Goal: Answer question/provide support: Share knowledge or assist other users

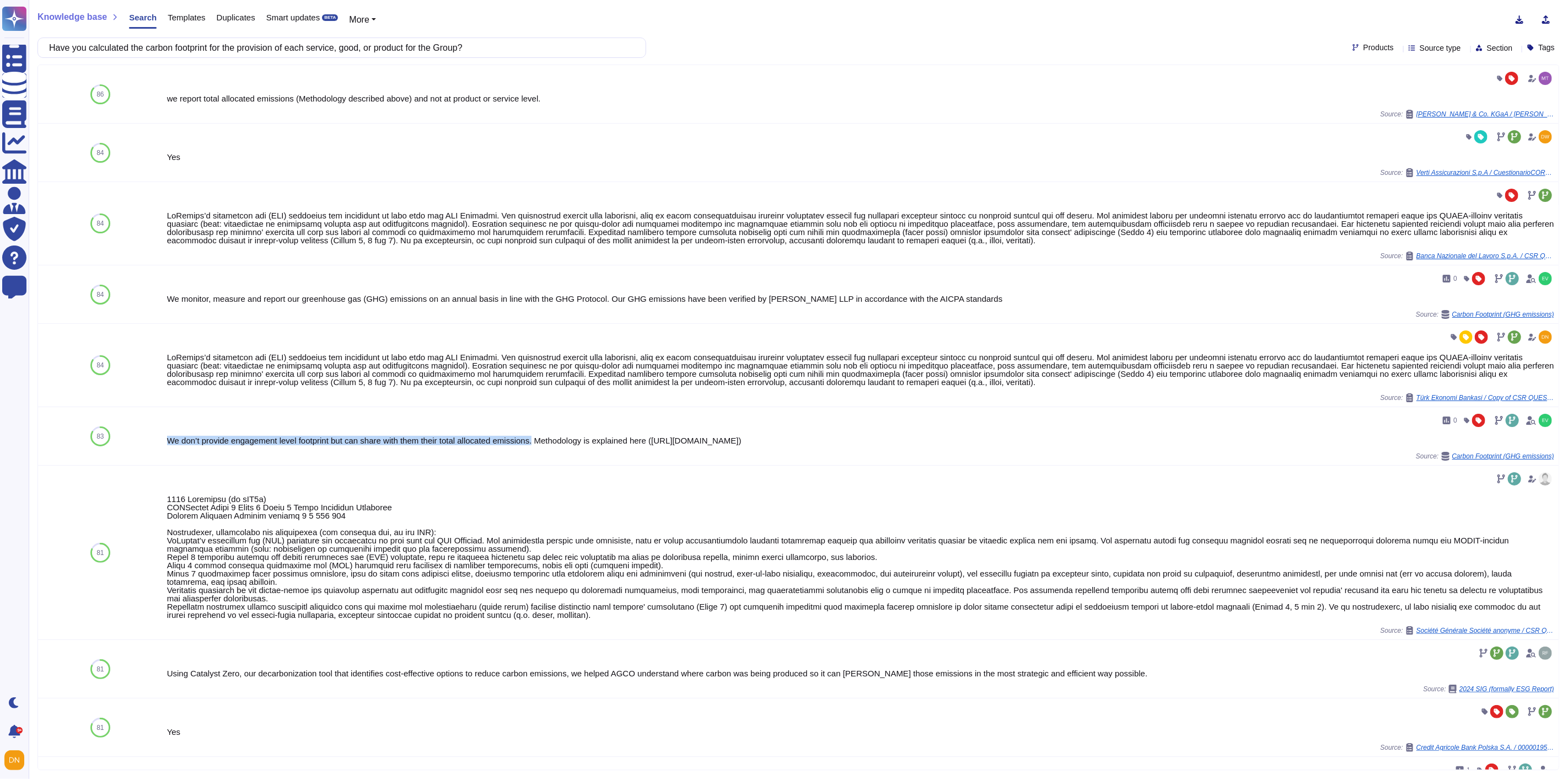
scroll to position [392, 0]
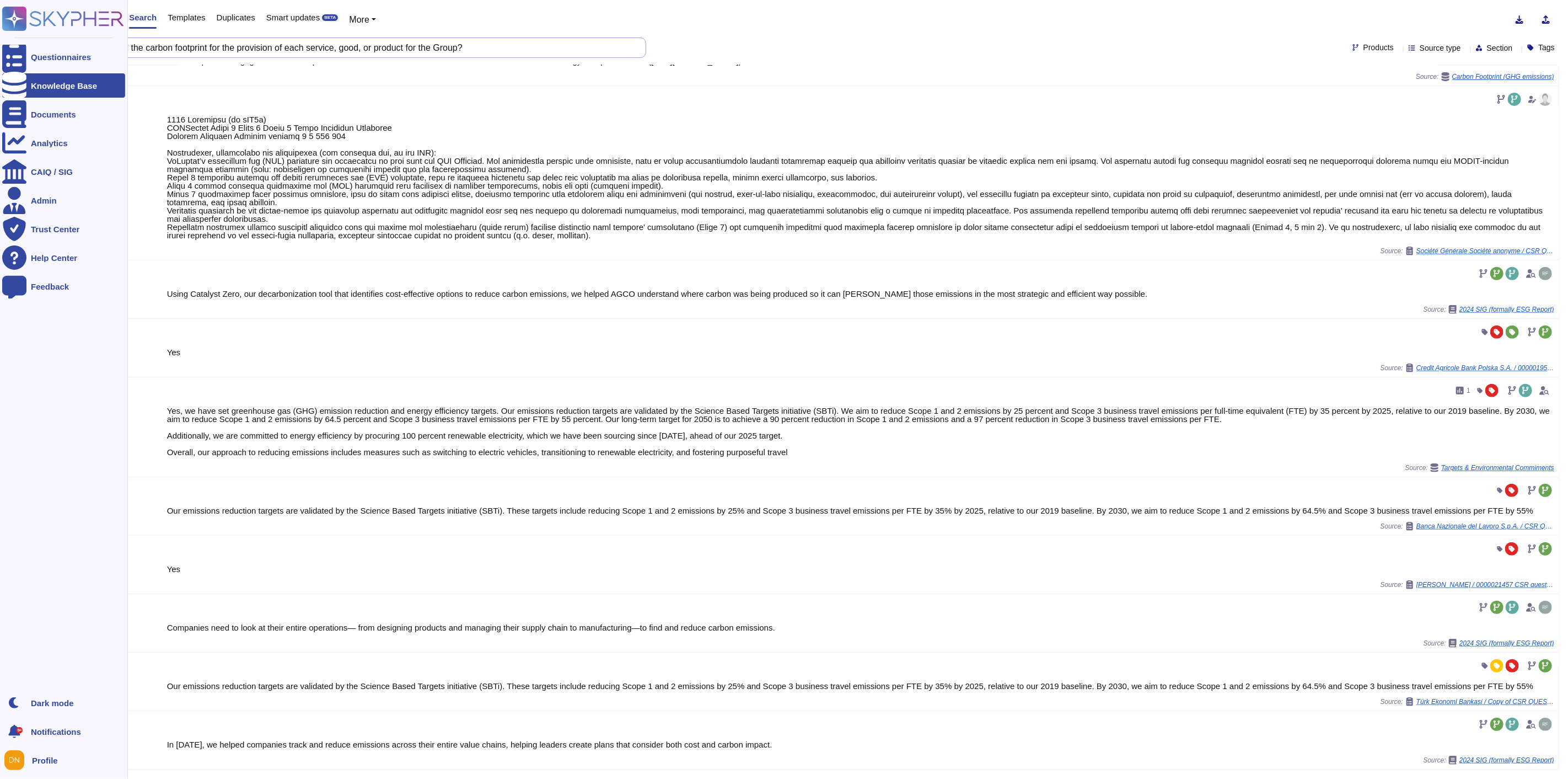
drag, startPoint x: 486, startPoint y: 48, endPoint x: 0, endPoint y: 48, distance: 486.0
click at [0, 48] on div "Questionnaires Knowledge Base Documents Analytics CAIQ / SIG Admin Trust Center…" at bounding box center [784, 390] width 1568 height 779
paste input "1. Did we perform an ESG assessment via EcoVadis or similar in past 12 months"
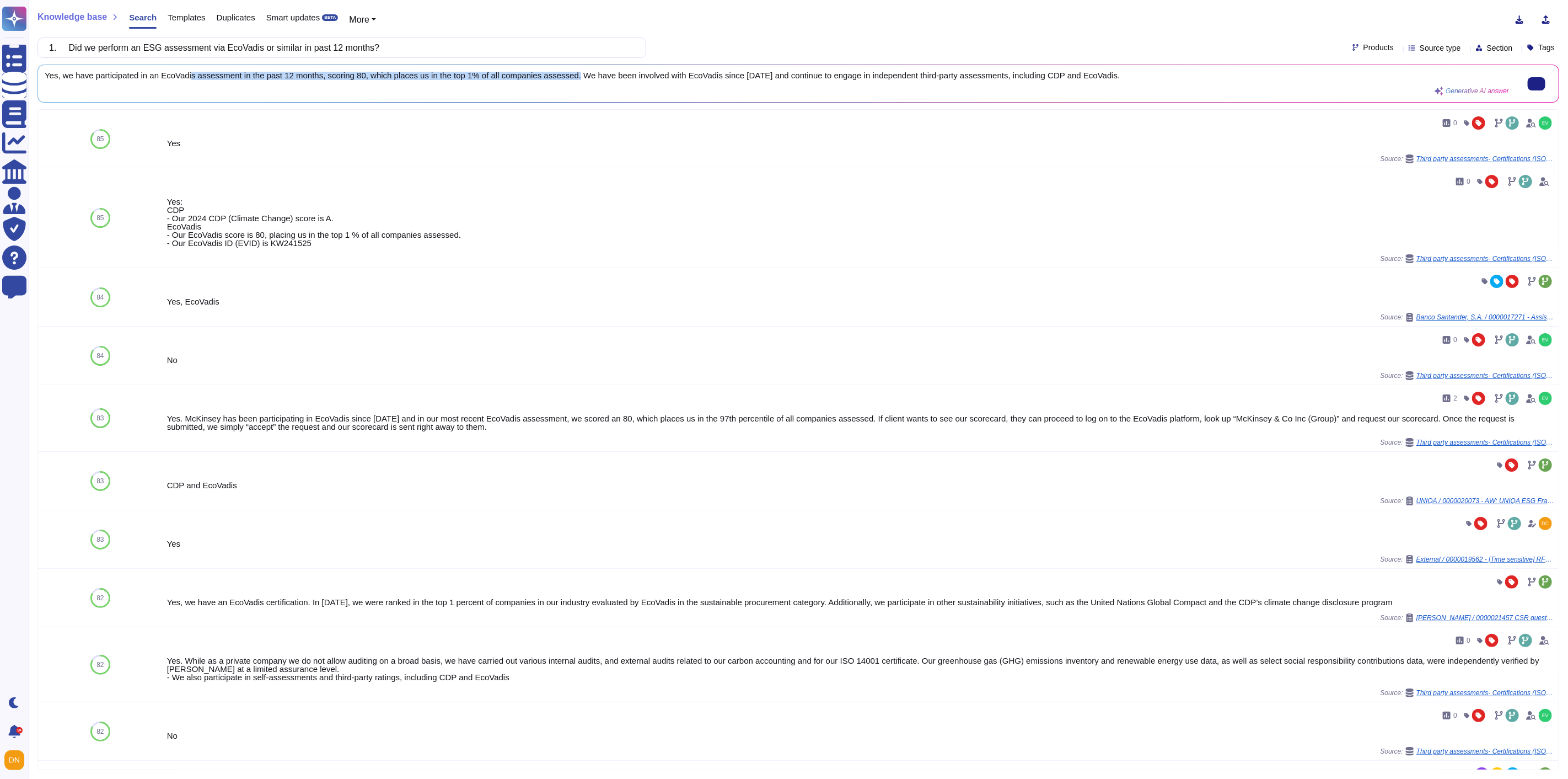
scroll to position [0, 0]
drag, startPoint x: 567, startPoint y: 79, endPoint x: 45, endPoint y: 76, distance: 522.0
click at [45, 76] on span "Yes, we have participated in an EcoVadis assessment in the past 12 months, scor…" at bounding box center [777, 76] width 1465 height 8
copy span "Yes, we have participated in an EcoVadis assessment in the past 12 months, scor…"
drag, startPoint x: 391, startPoint y: 46, endPoint x: 39, endPoint y: 37, distance: 352.1
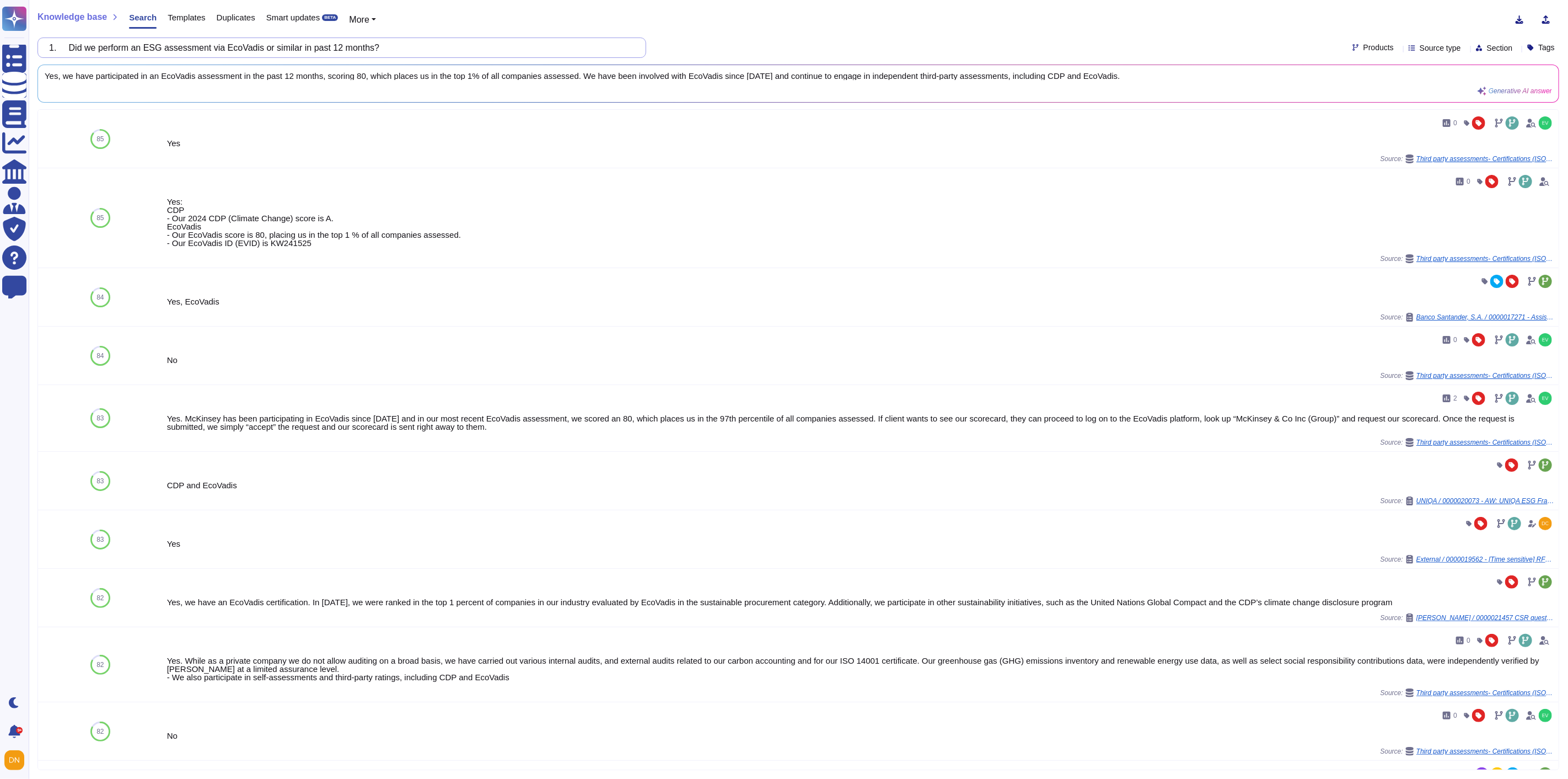
click at [39, 37] on div "Knowledge base Search Templates Duplicates Smart updates BETA More 1. Did we pe…" at bounding box center [798, 390] width 1539 height 779
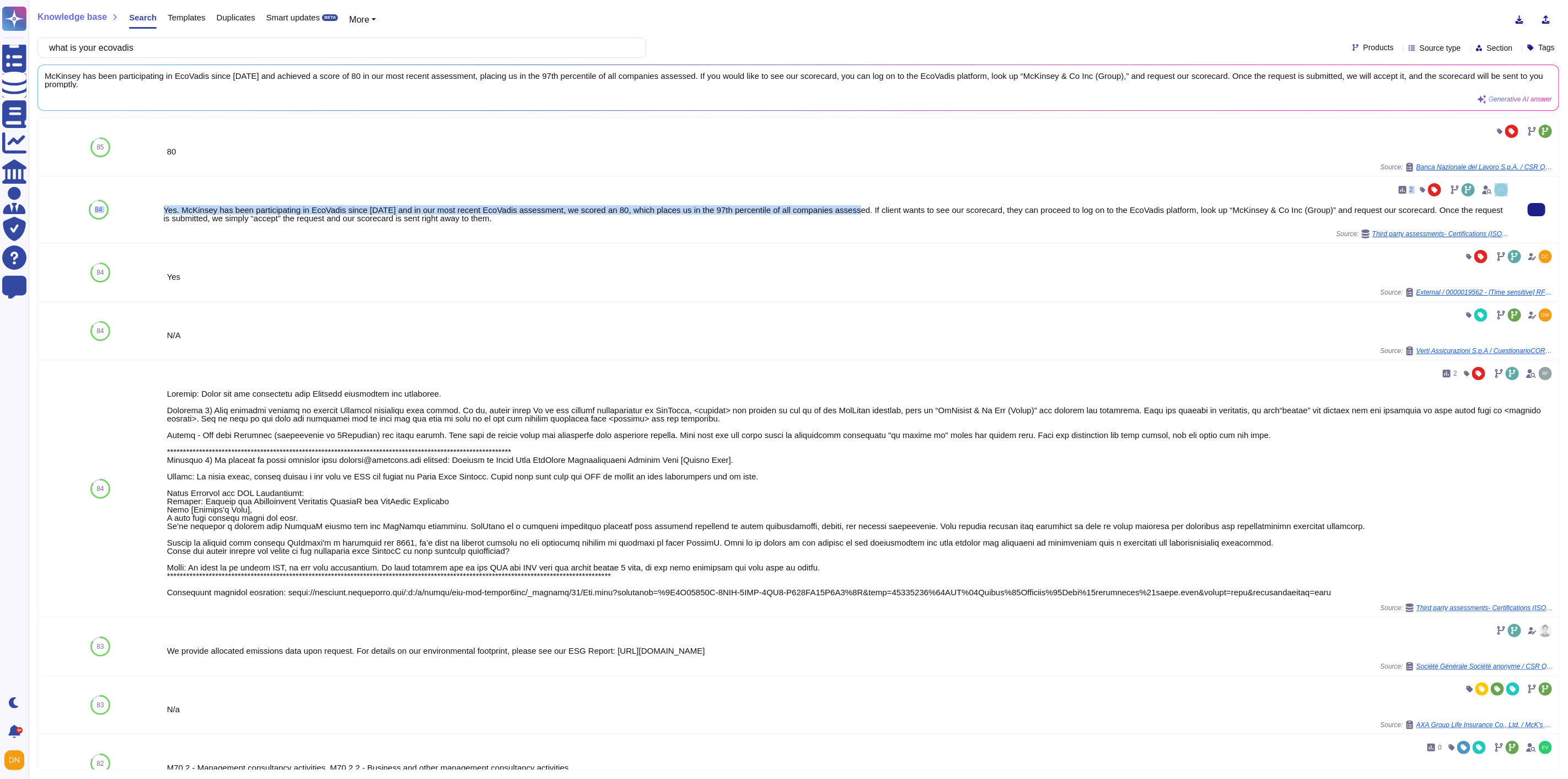
drag, startPoint x: 844, startPoint y: 211, endPoint x: 152, endPoint y: 208, distance: 692.0
click at [152, 208] on div "84 2 Yes. McKinsey has been participating in EcoVadis since [DATE] and in our m…" at bounding box center [798, 210] width 1520 height 67
copy div "84 2 Yes. McKinsey has been participating in EcoVadis since [DATE] and in our m…"
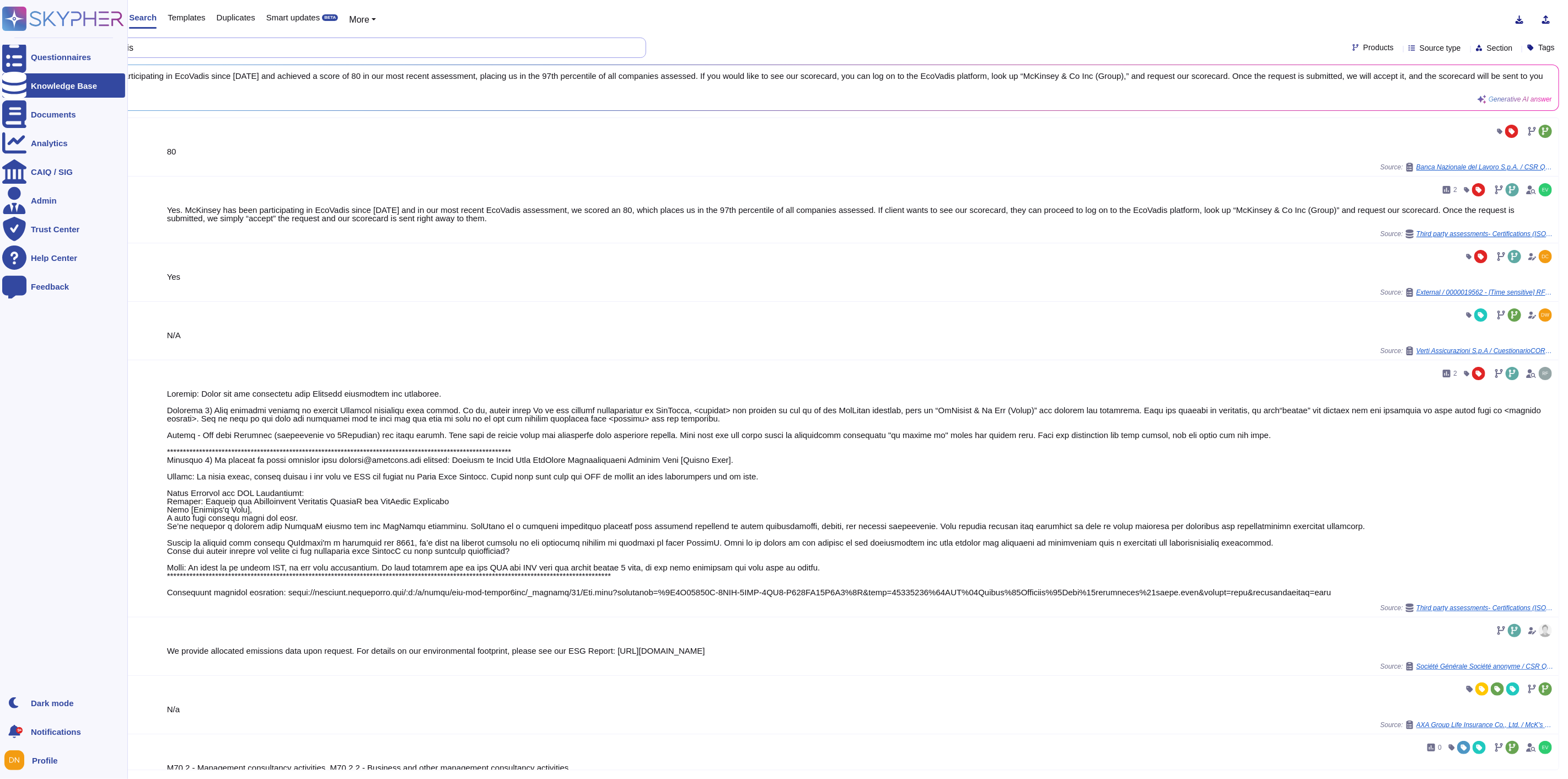
drag, startPoint x: 227, startPoint y: 48, endPoint x: 0, endPoint y: 45, distance: 227.0
click at [0, 45] on div "Questionnaires Knowledge Base Documents Analytics CAIQ / SIG Admin Trust Center…" at bounding box center [784, 390] width 1568 height 779
paste input "2. Do we calculate our carbon footprint?"
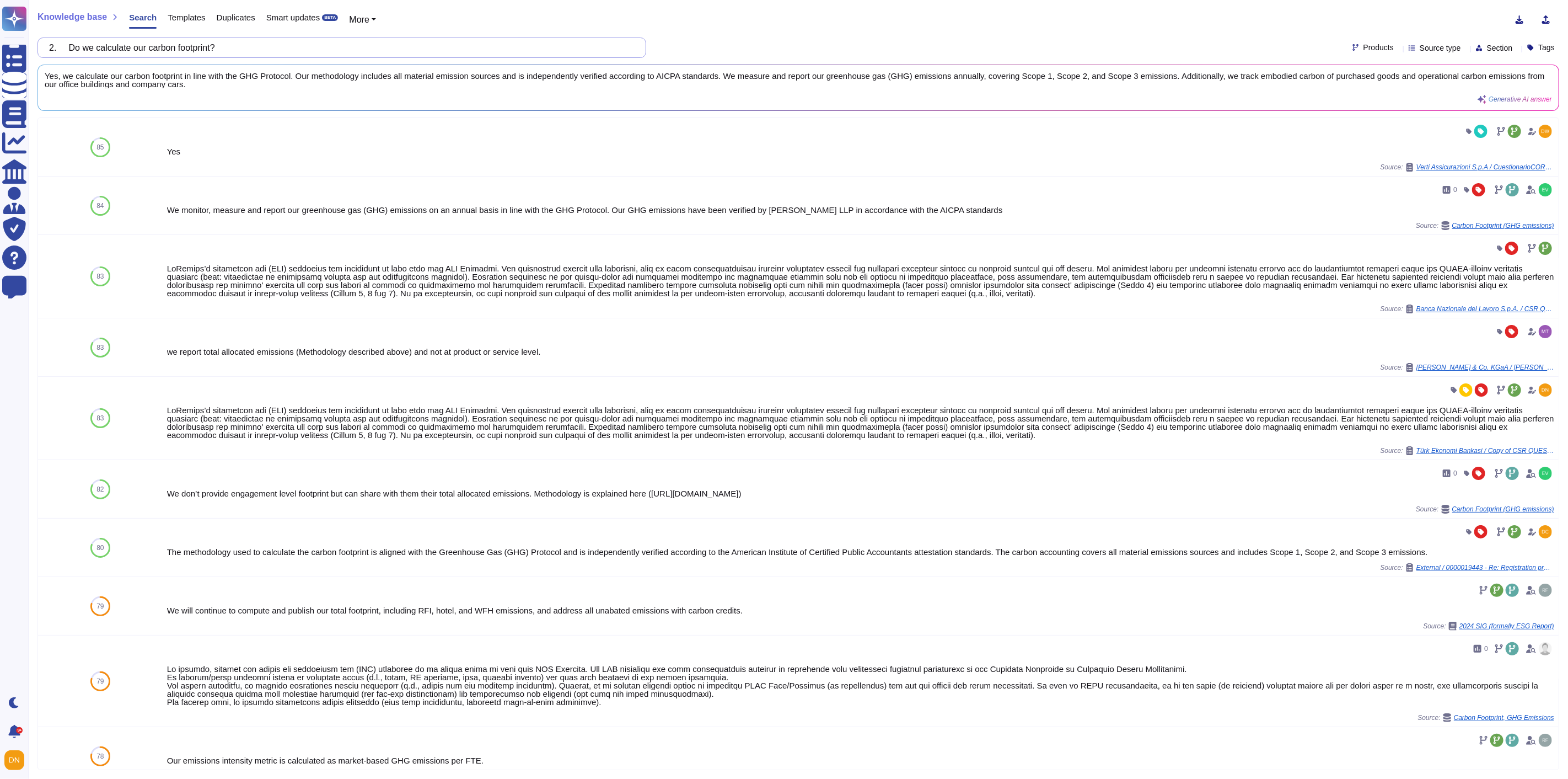
type input "2. Do we calculate our carbon footprint?"
click at [1528, 208] on button at bounding box center [1536, 206] width 18 height 13
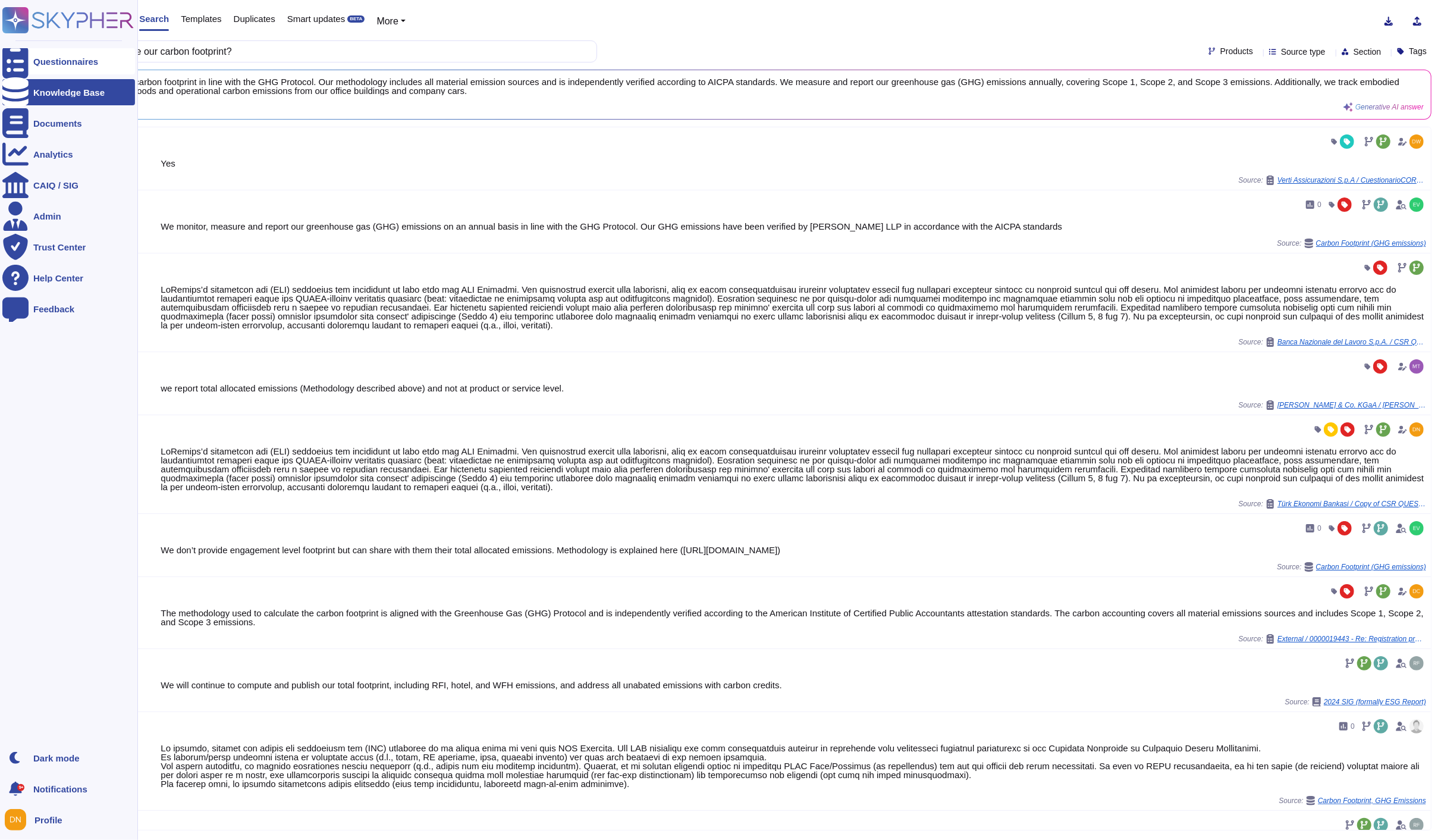
click at [16, 67] on div at bounding box center [15, 61] width 26 height 26
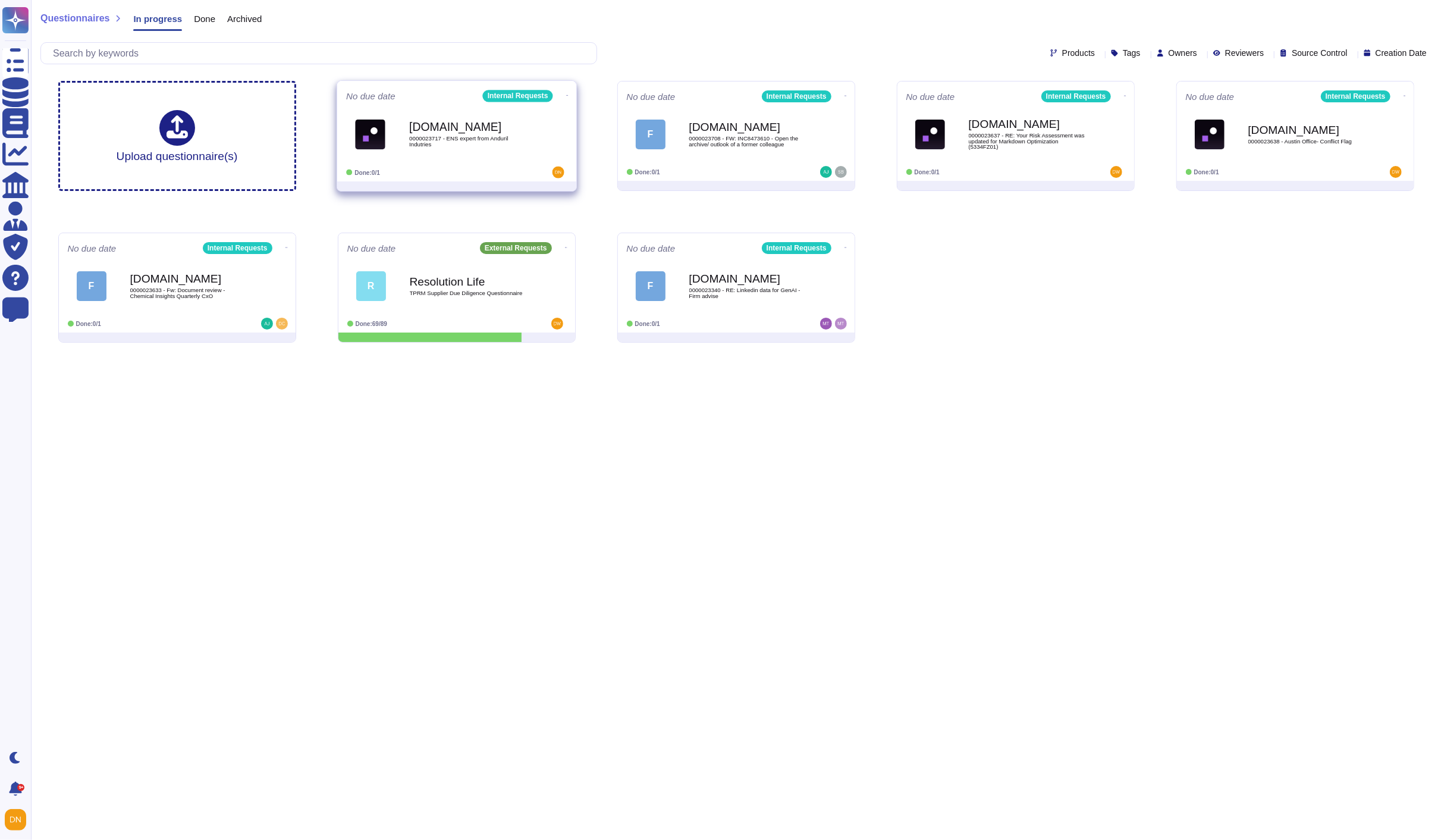
click at [410, 141] on span "0000023717 - ENS expert from Anduril Indutries" at bounding box center [469, 141] width 120 height 11
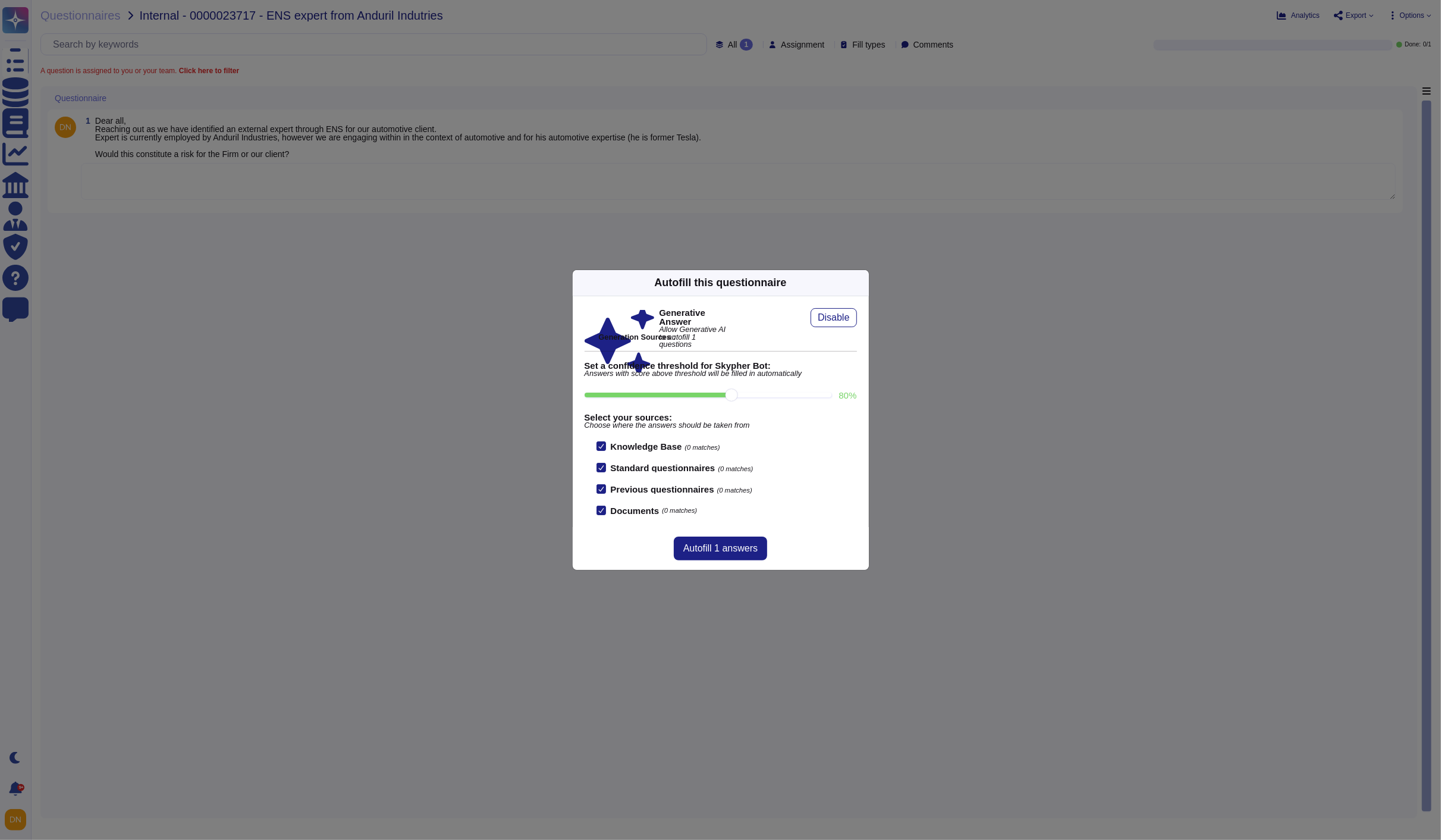
click at [862, 282] on icon at bounding box center [862, 282] width 0 height 0
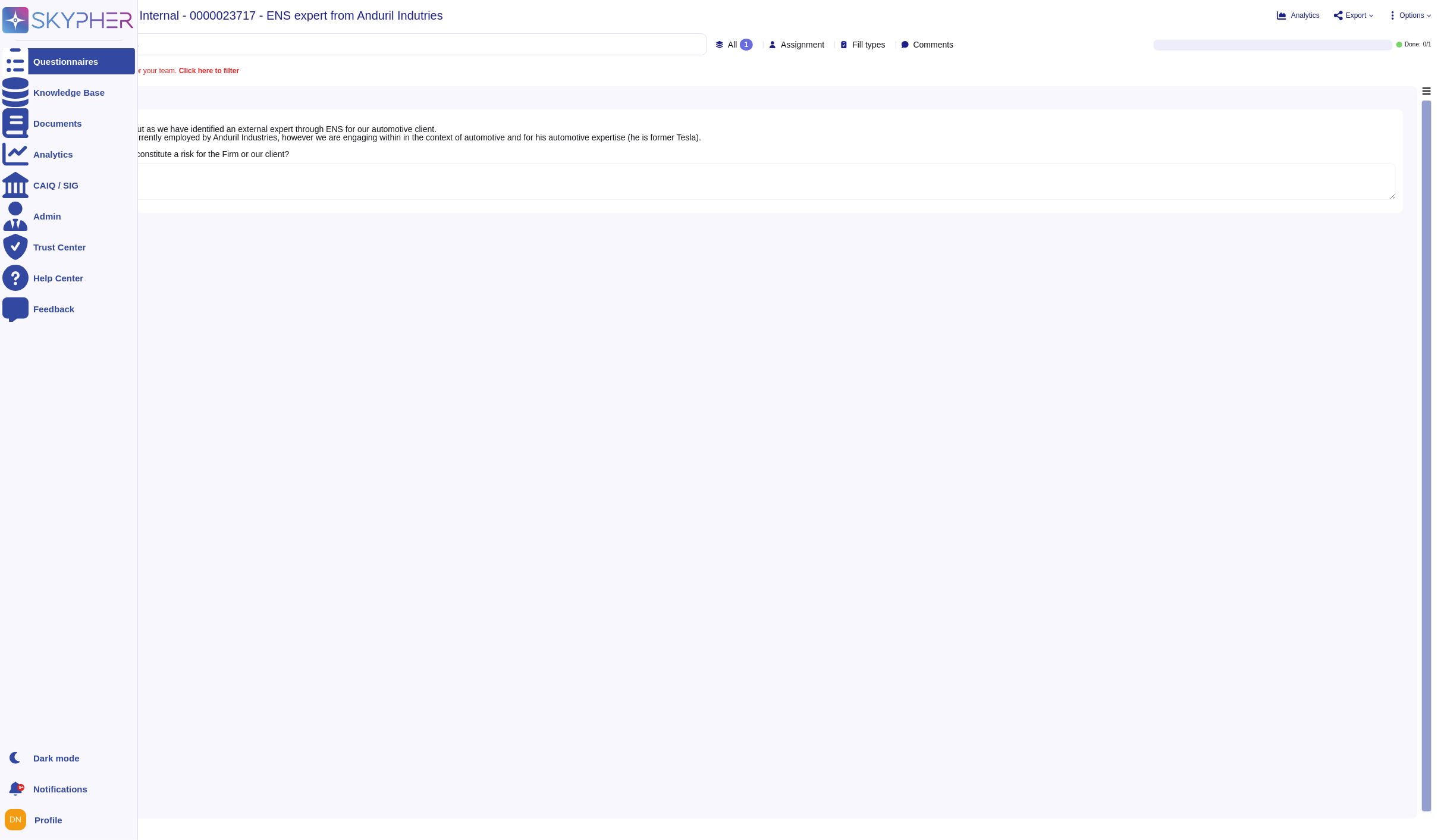
click at [19, 61] on icon at bounding box center [15, 62] width 26 height 35
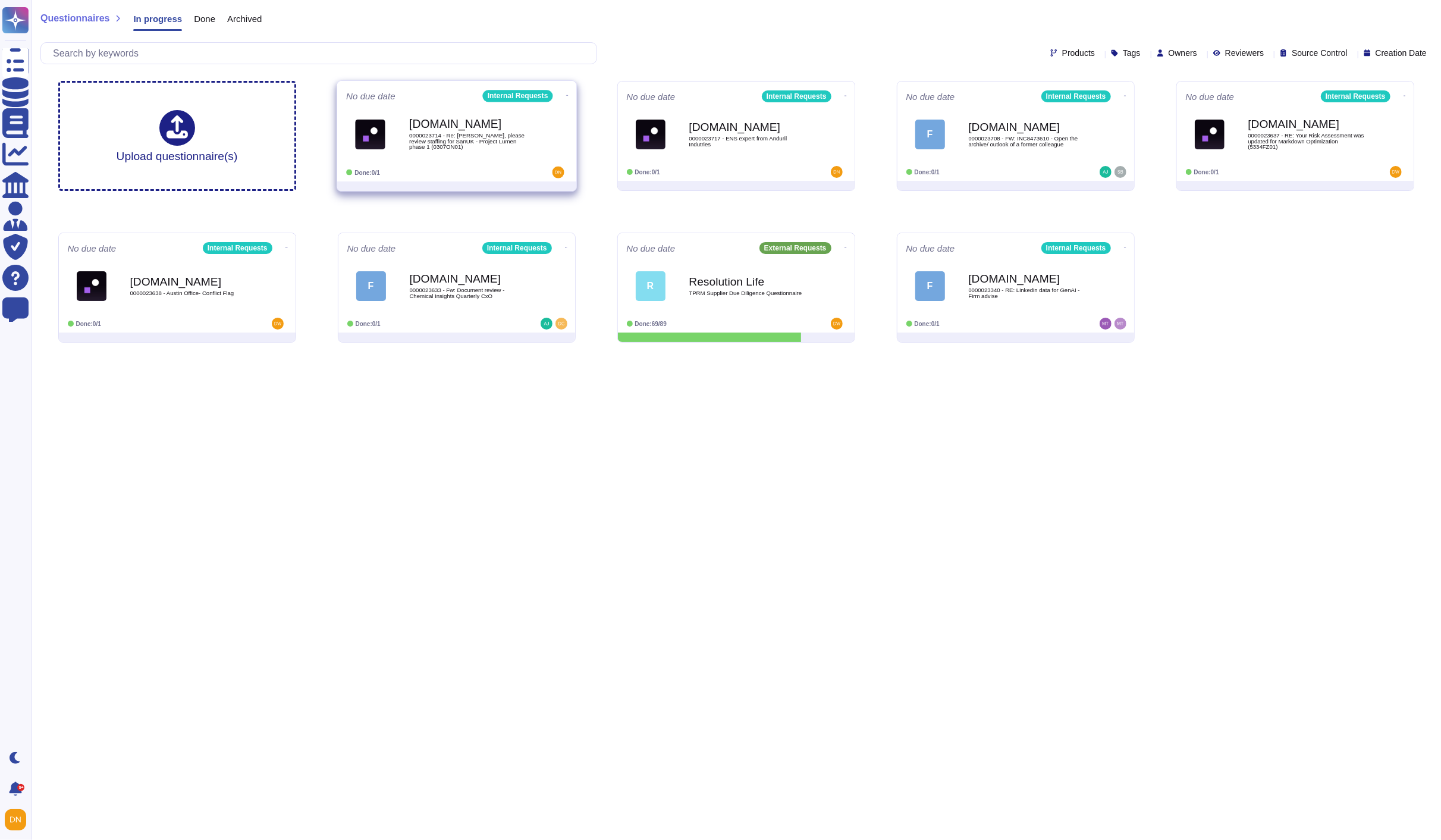
click at [436, 149] on span "0000023714 - Re: [PERSON_NAME], please review staffing for SanUK - Project Lume…" at bounding box center [469, 142] width 120 height 17
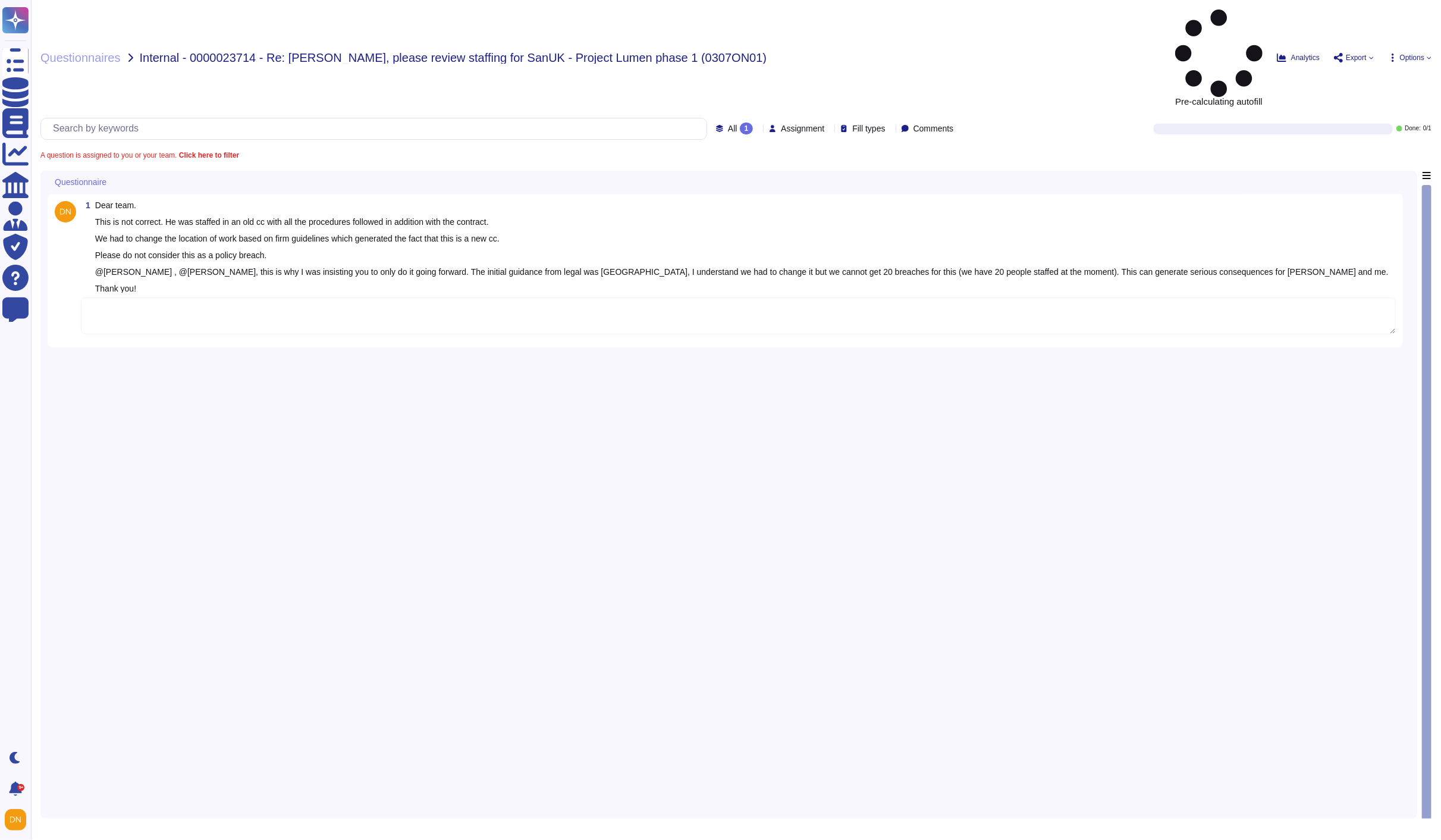
click at [225, 297] on textarea at bounding box center [738, 316] width 1315 height 37
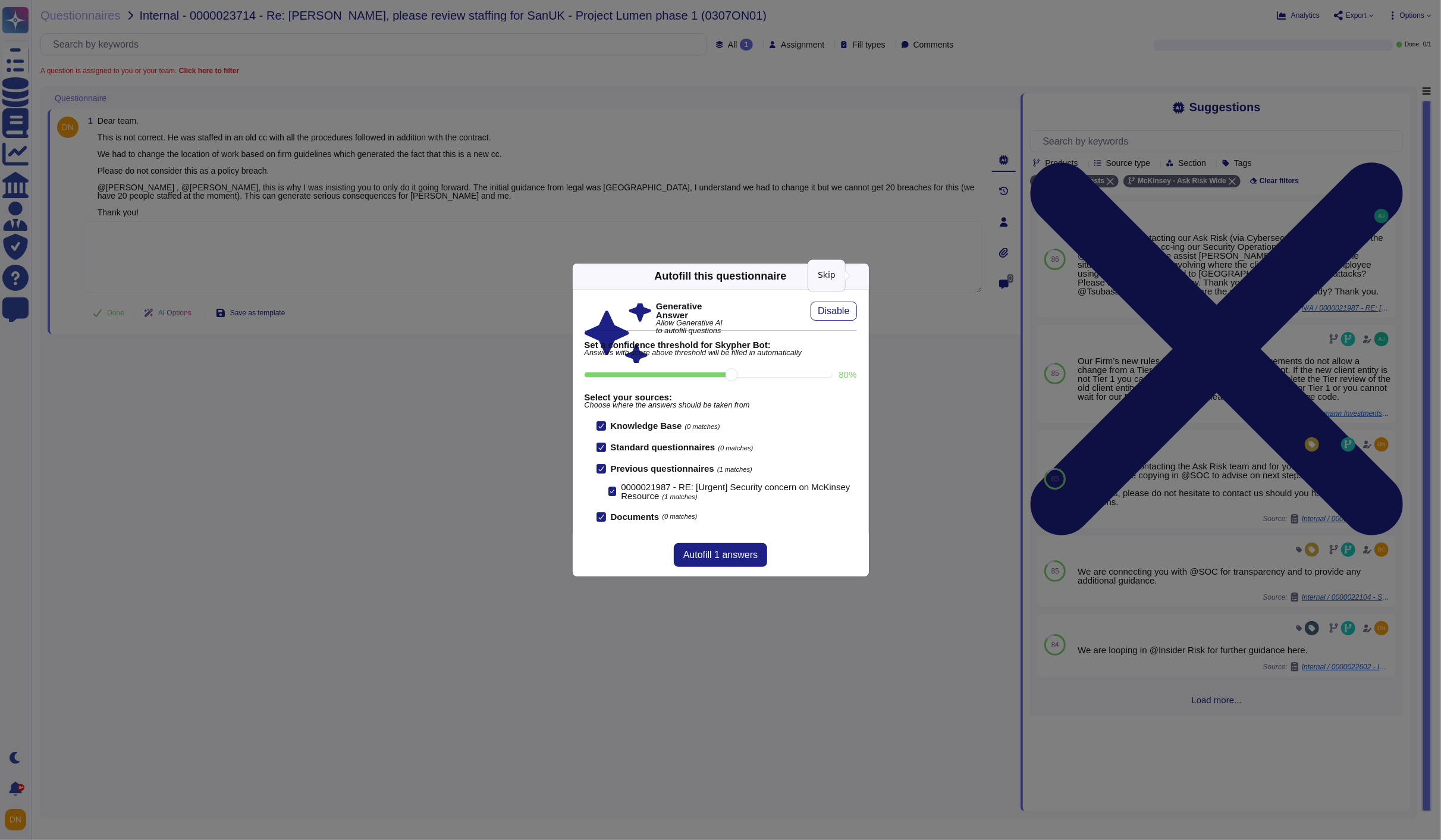
click at [862, 276] on icon at bounding box center [862, 276] width 0 height 0
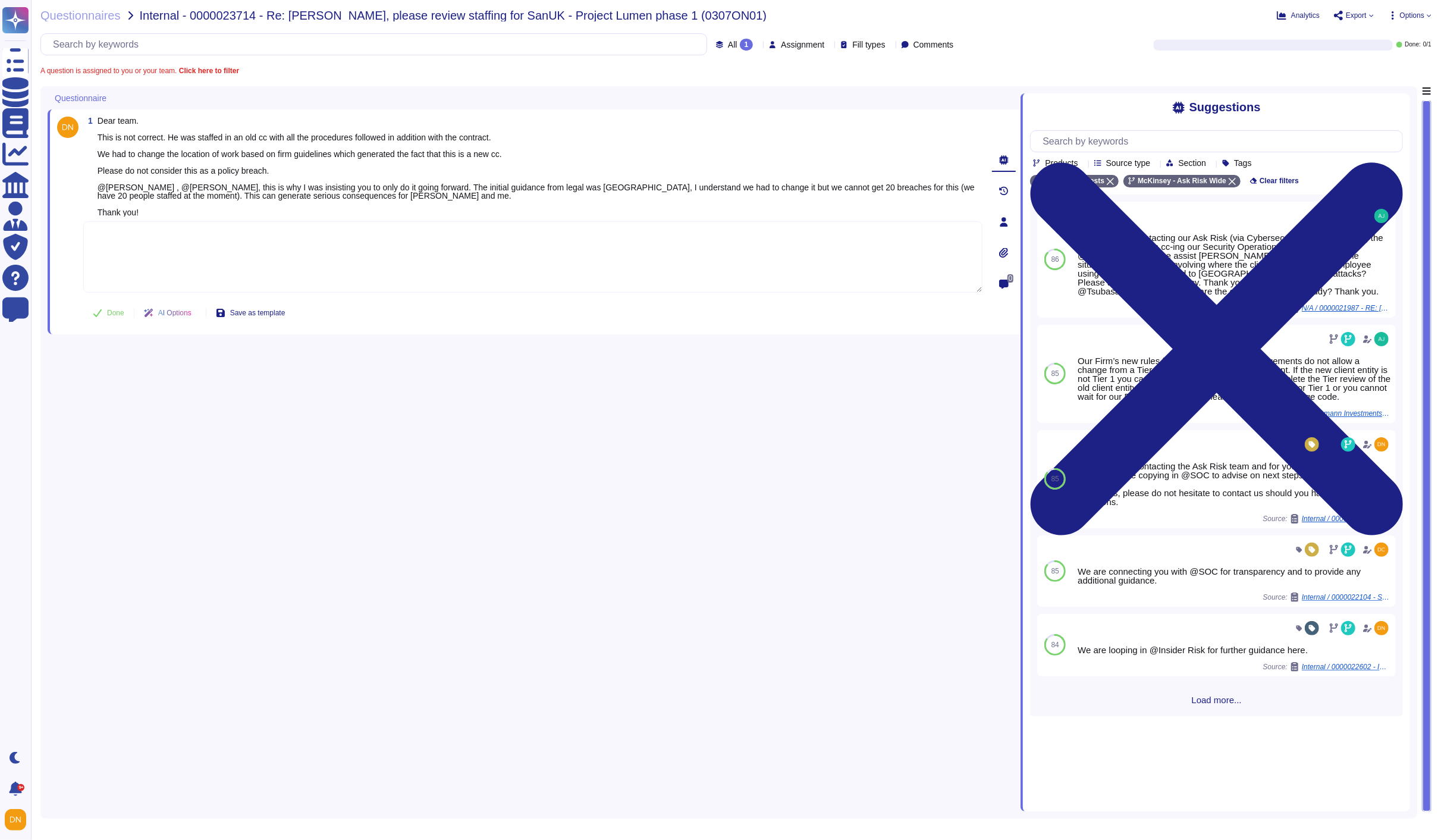
click at [786, 263] on textarea at bounding box center [532, 257] width 899 height 71
click at [1229, 183] on icon at bounding box center [1232, 181] width 7 height 7
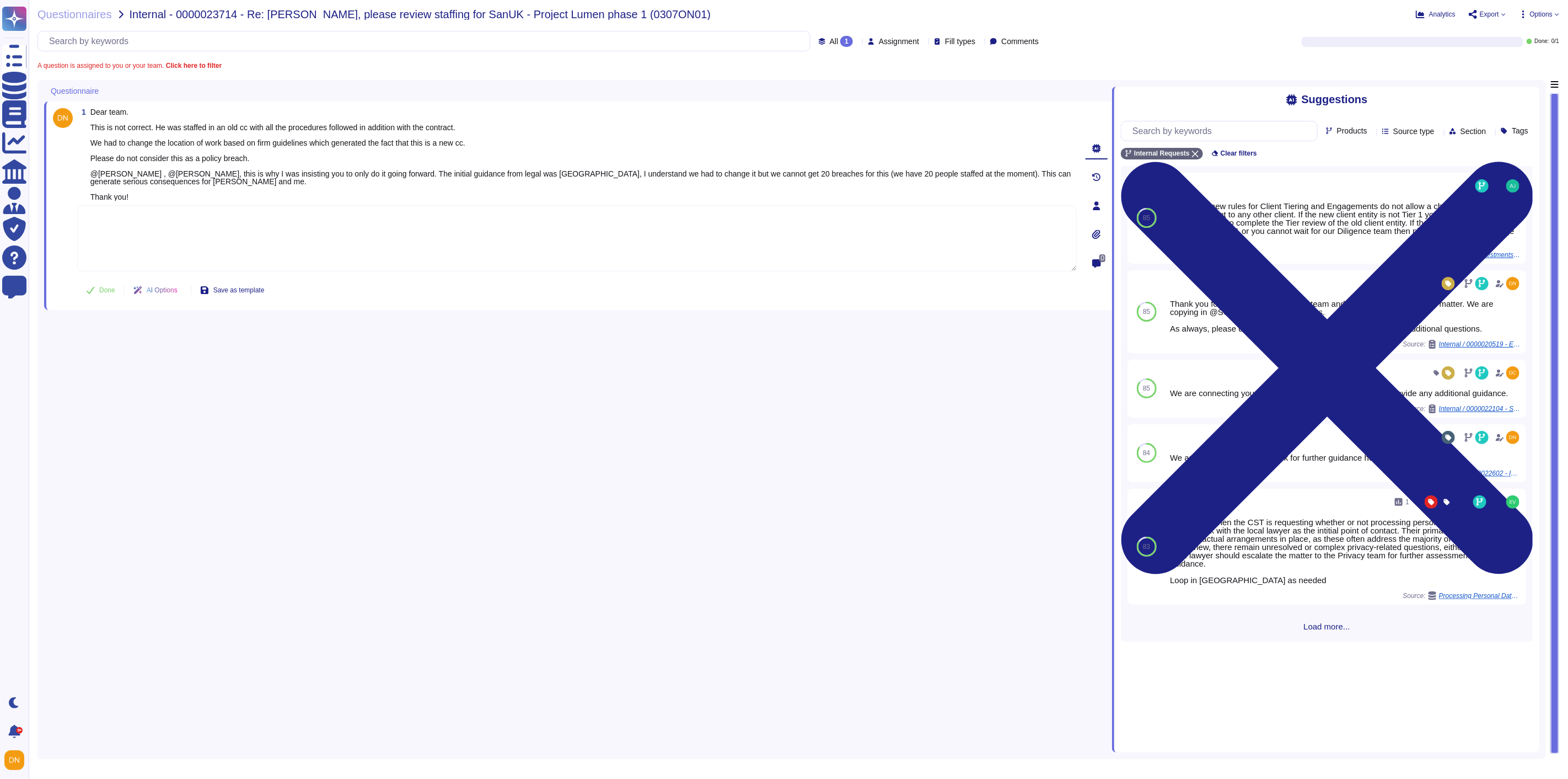
click at [306, 241] on textarea at bounding box center [577, 238] width 1000 height 66
paste textarea "Thank you for reaching out to the Ask Risk team via the Risk Helpdesk and for p…"
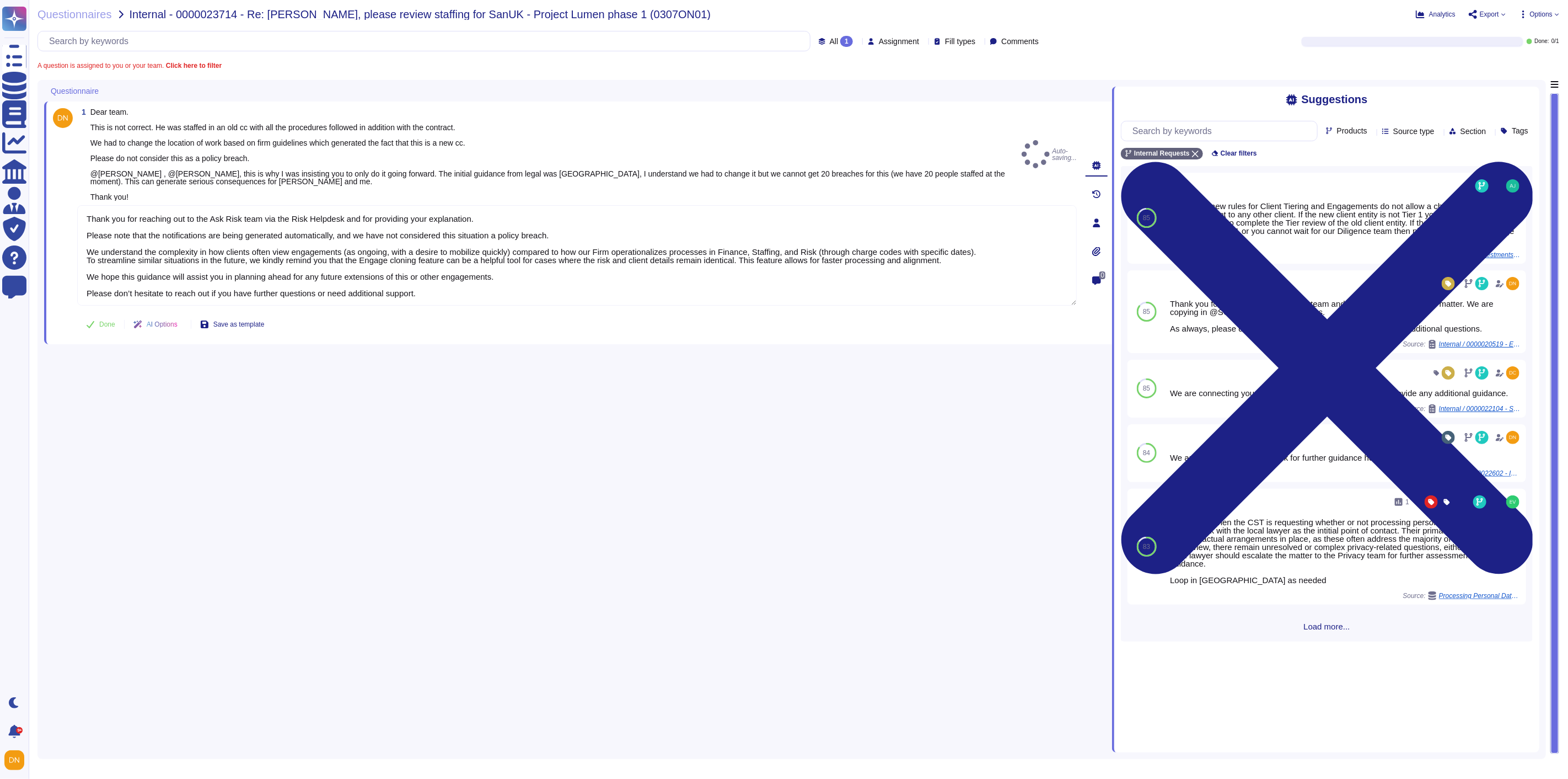
type textarea "Thank you for reaching out to the Ask Risk team via the Risk Helpdesk and for p…"
click at [100, 326] on span "Done" at bounding box center [107, 324] width 16 height 7
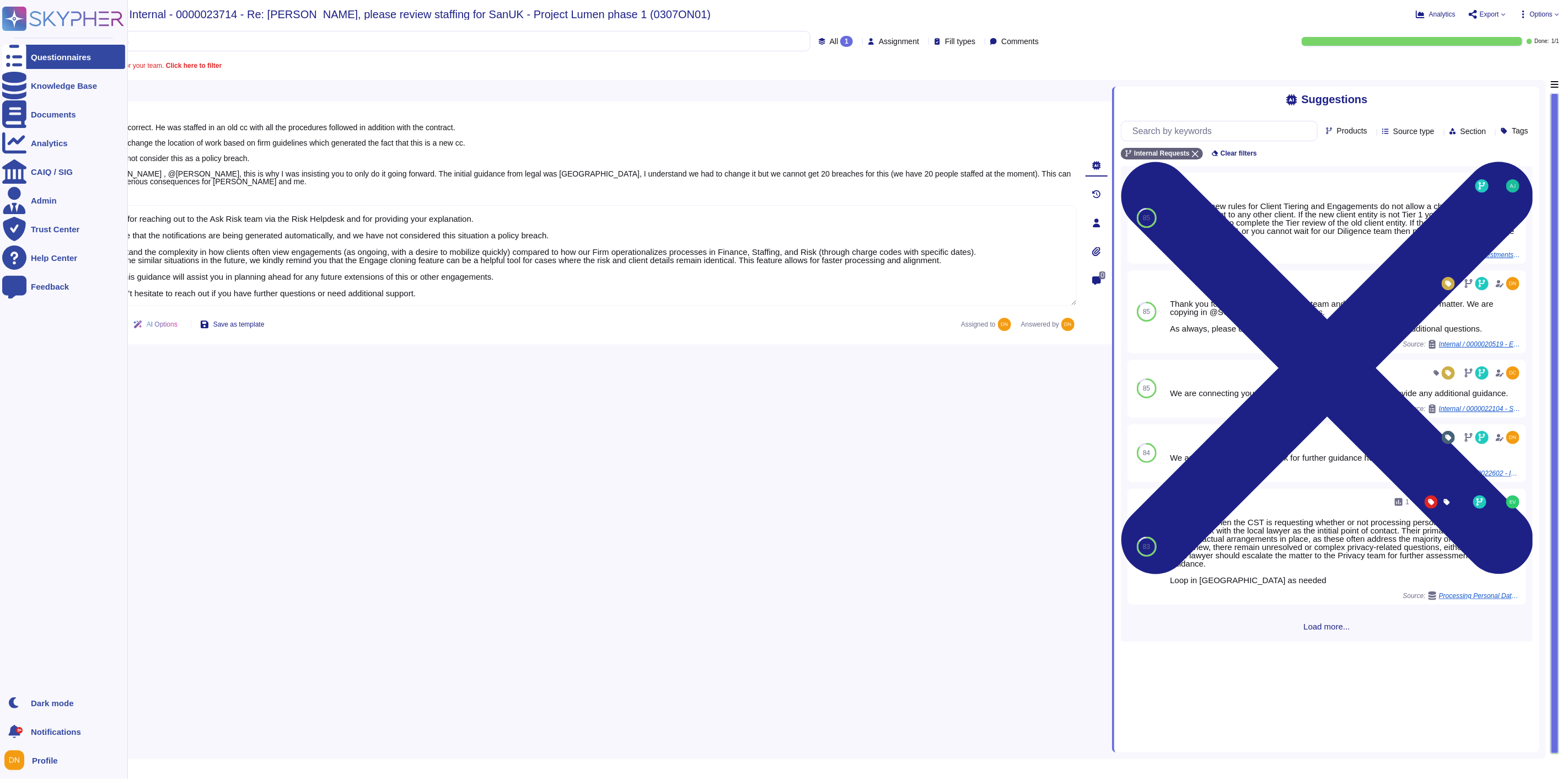
click at [21, 52] on div at bounding box center [14, 56] width 24 height 24
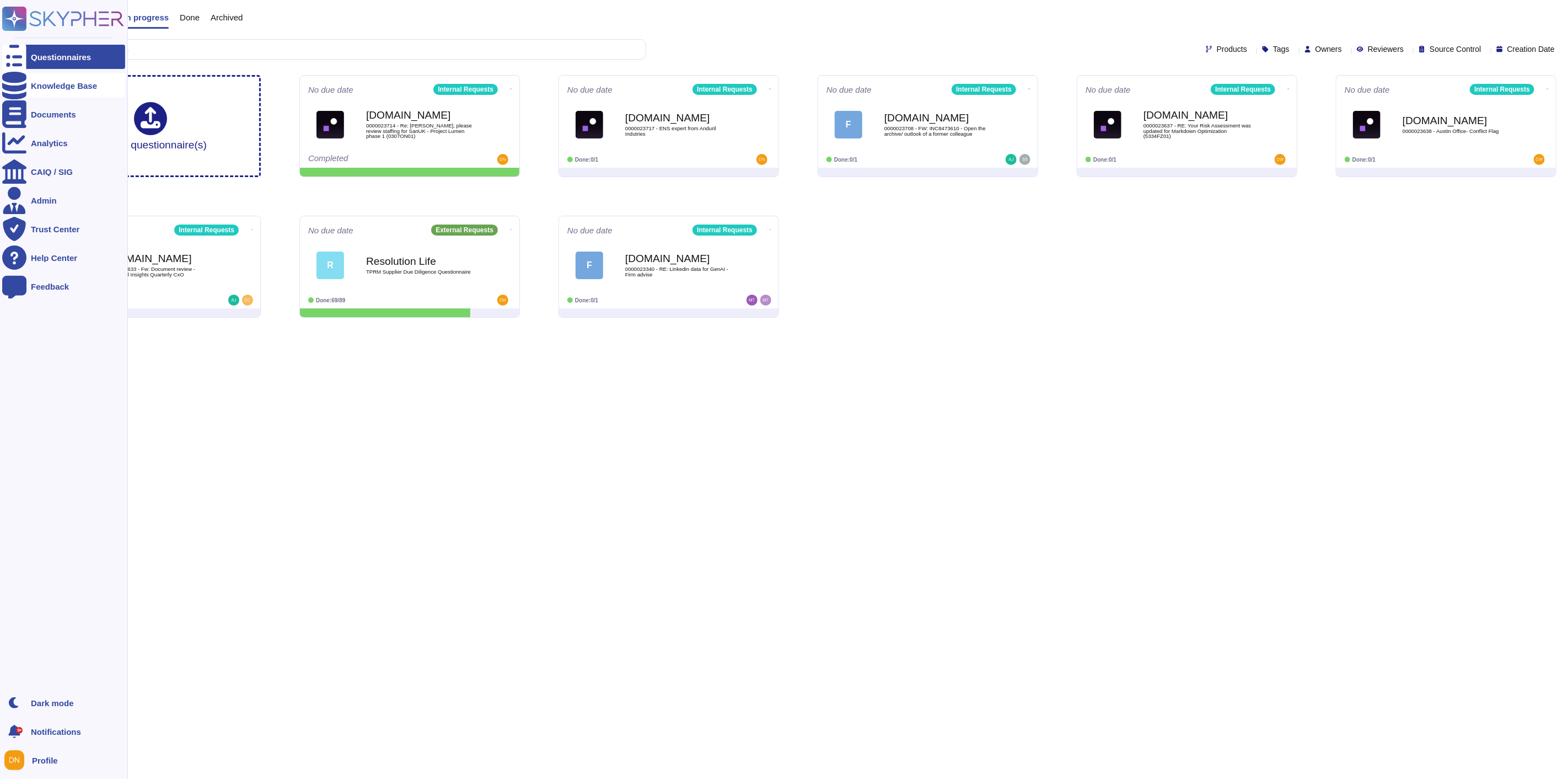
click at [15, 78] on div at bounding box center [14, 85] width 24 height 24
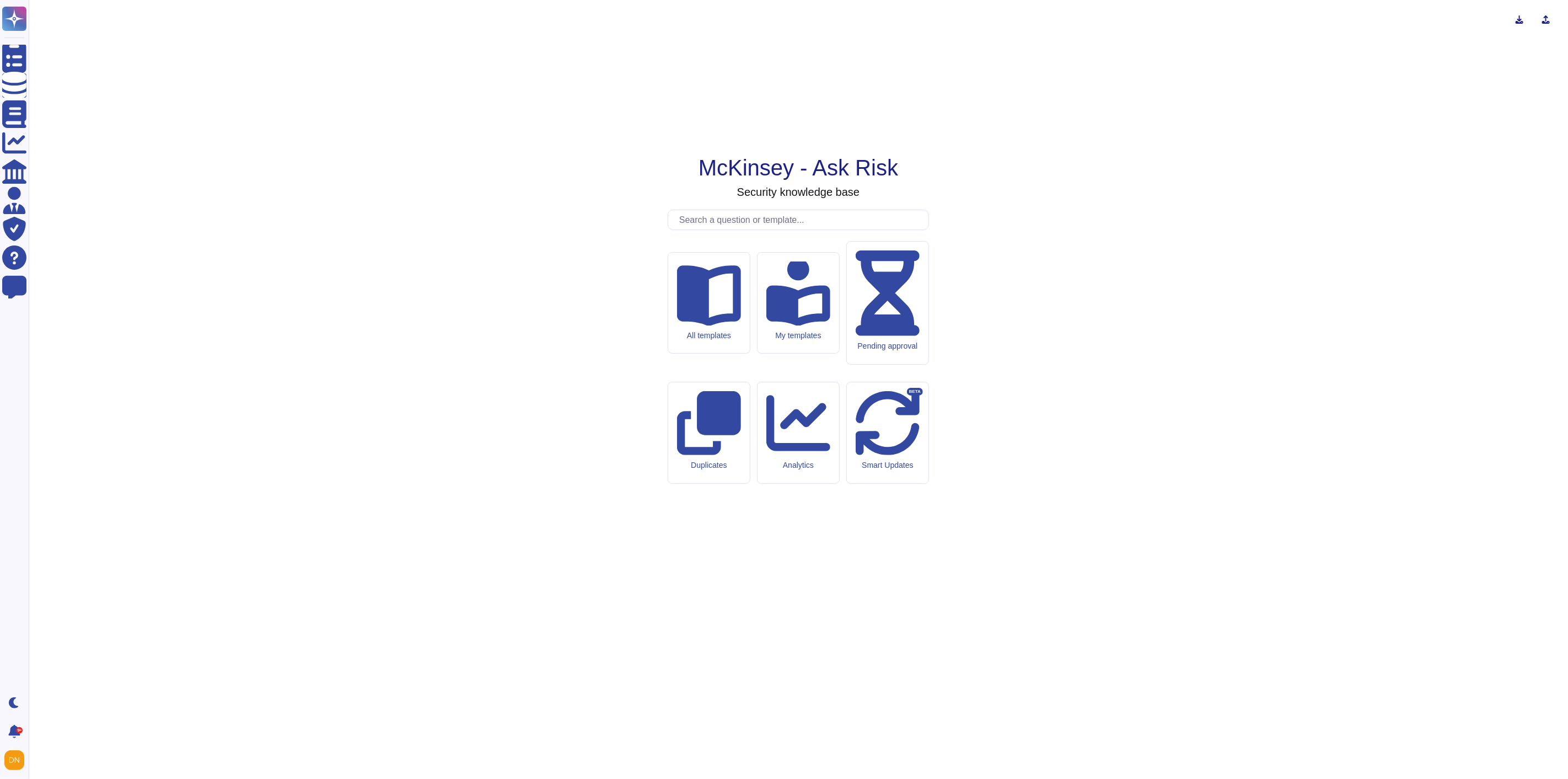
click at [729, 230] on input "text" at bounding box center [800, 220] width 254 height 19
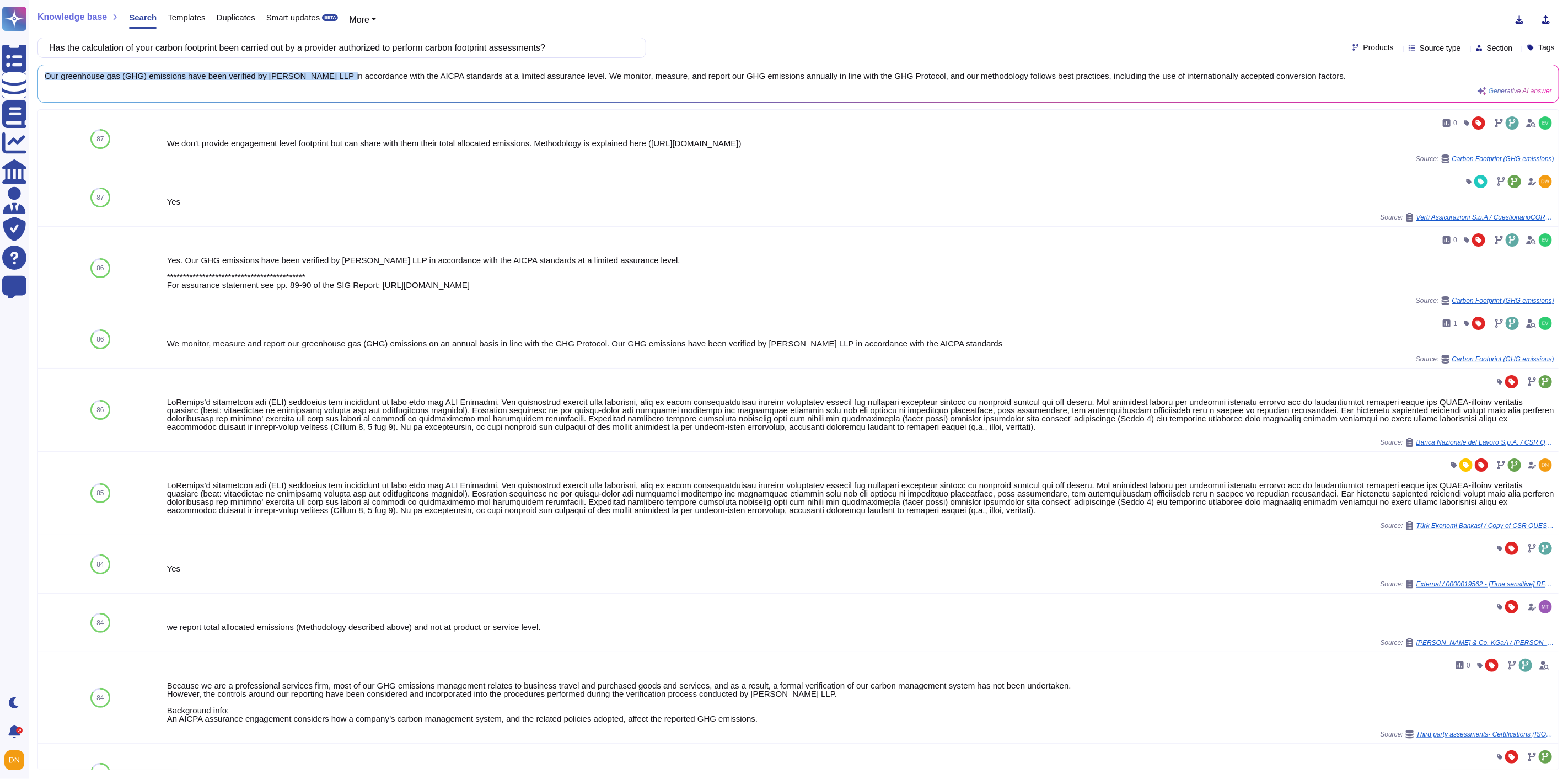
drag, startPoint x: 335, startPoint y: 79, endPoint x: 40, endPoint y: 68, distance: 295.2
click at [40, 68] on div "Our greenhouse gas (GHG) emissions have been verified by Grant Thornton LLP in …" at bounding box center [798, 84] width 1520 height 37
copy span "Our greenhouse gas (GHG) emissions have been verified by Grant Thornton LLP"
